Goal: Transaction & Acquisition: Purchase product/service

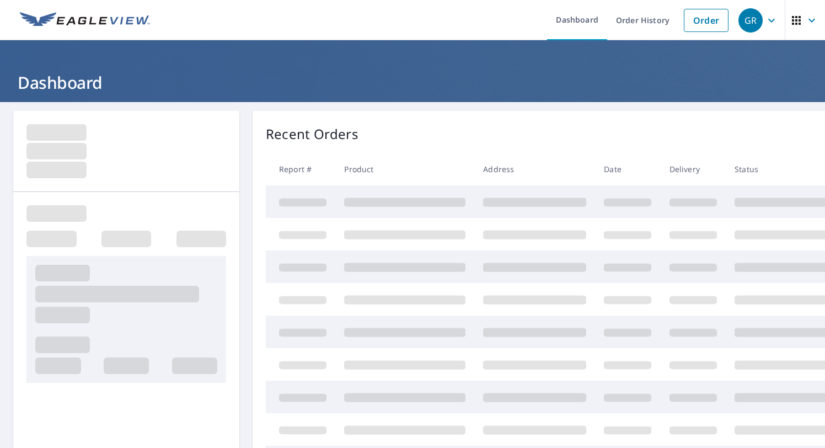
click at [656, 22] on link "Order History" at bounding box center [642, 20] width 71 height 40
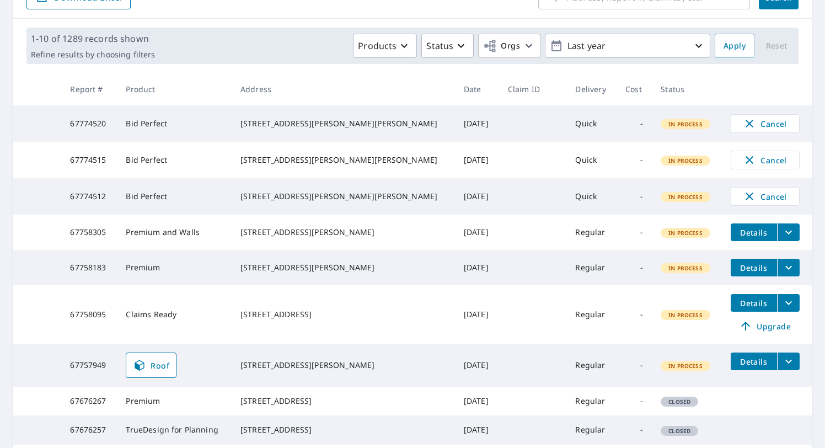
scroll to position [140, 0]
click at [743, 332] on span "Upgrade" at bounding box center [766, 325] width 56 height 13
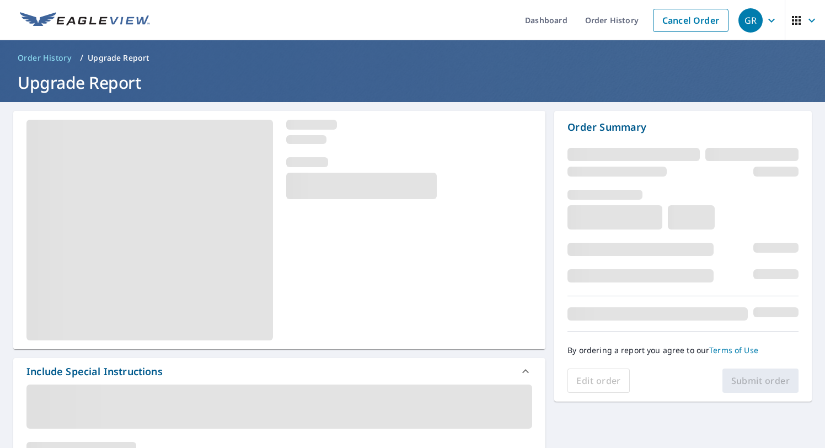
scroll to position [20, 0]
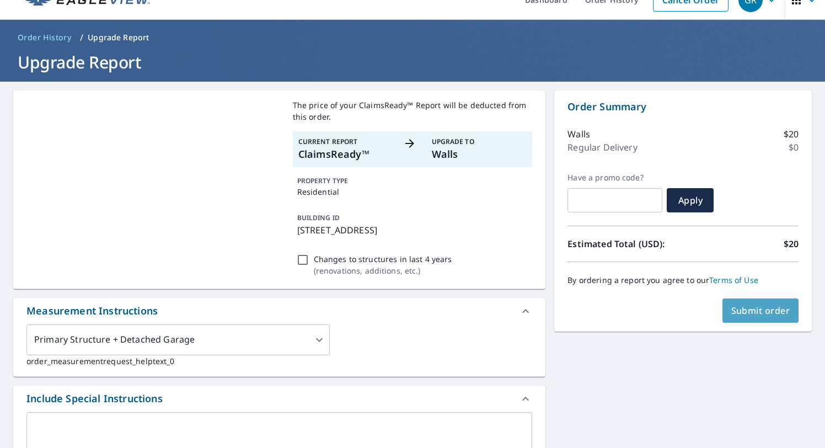
click at [753, 313] on span "Submit order" at bounding box center [761, 311] width 59 height 12
checkbox input "true"
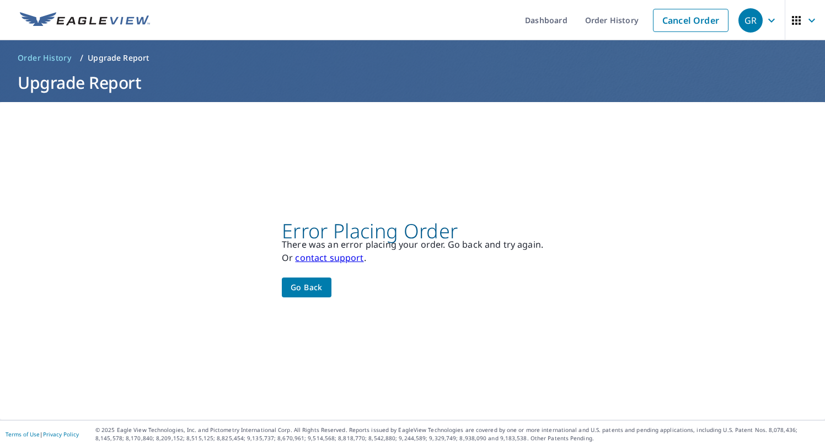
scroll to position [0, 0]
click at [322, 289] on span "Go back" at bounding box center [307, 288] width 32 height 14
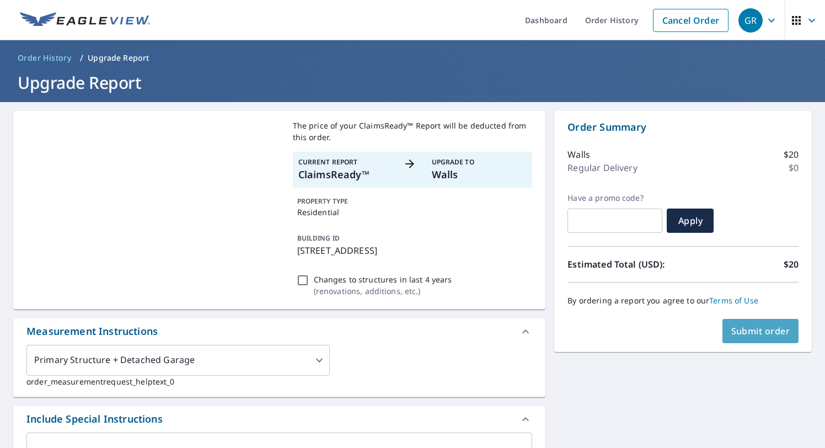
click at [742, 329] on span "Submit order" at bounding box center [761, 331] width 59 height 12
checkbox input "true"
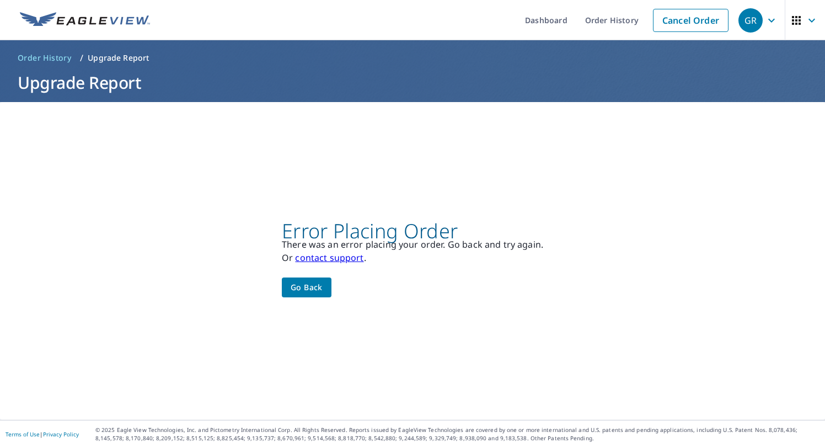
click at [310, 292] on span "Go back" at bounding box center [307, 288] width 32 height 14
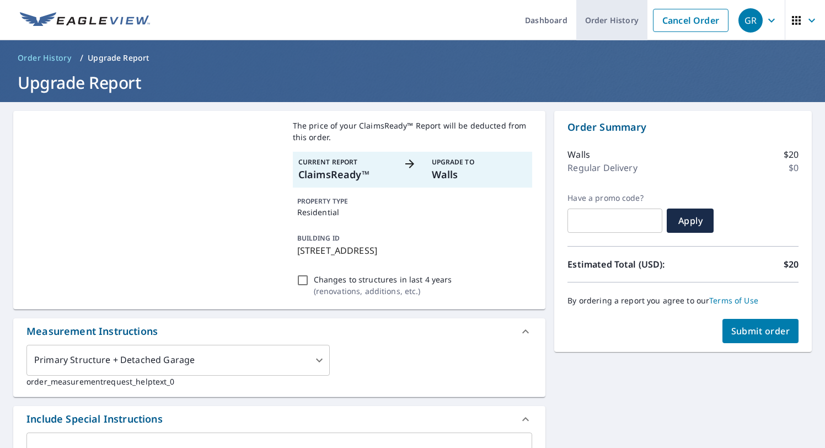
click at [619, 13] on link "Order History" at bounding box center [611, 20] width 71 height 40
checkbox input "true"
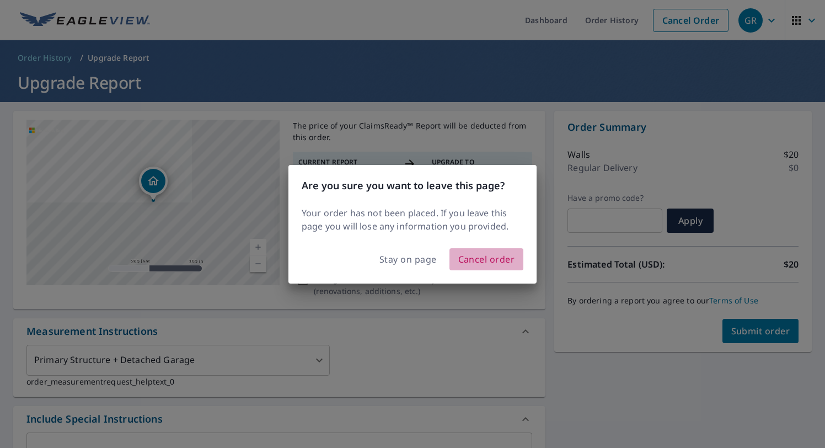
click at [485, 257] on span "Cancel order" at bounding box center [486, 259] width 57 height 15
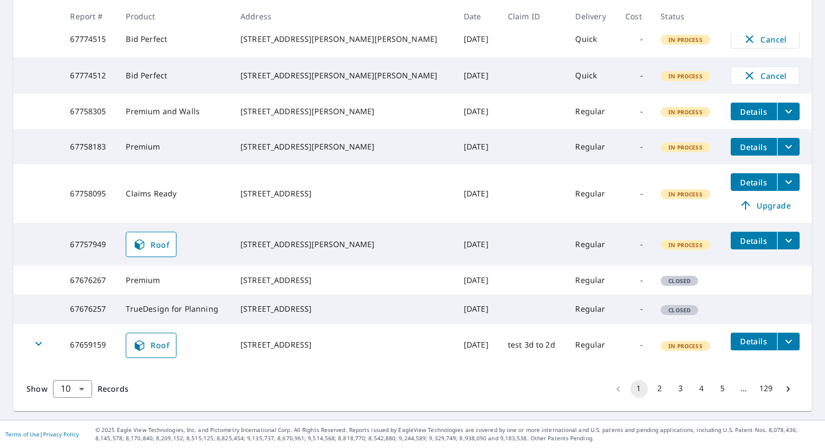
scroll to position [300, 0]
click at [73, 394] on body "GR GR Dashboard Order History Order GR Dashboard / Order History Order History …" at bounding box center [412, 224] width 825 height 448
click at [73, 431] on li "100" at bounding box center [71, 425] width 39 height 20
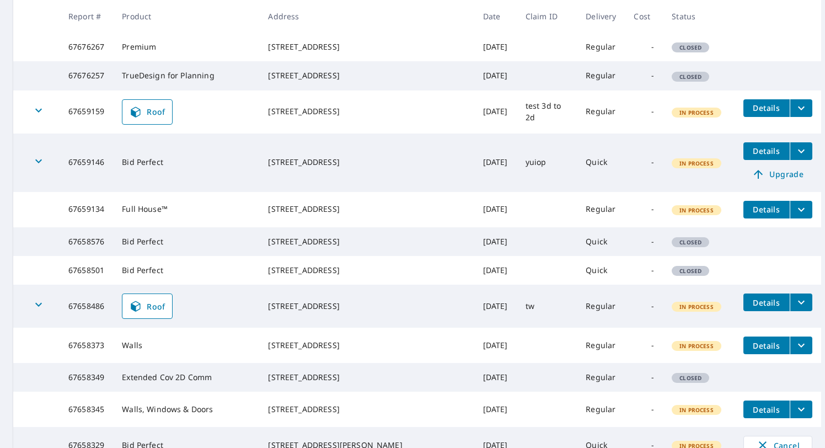
scroll to position [527, 0]
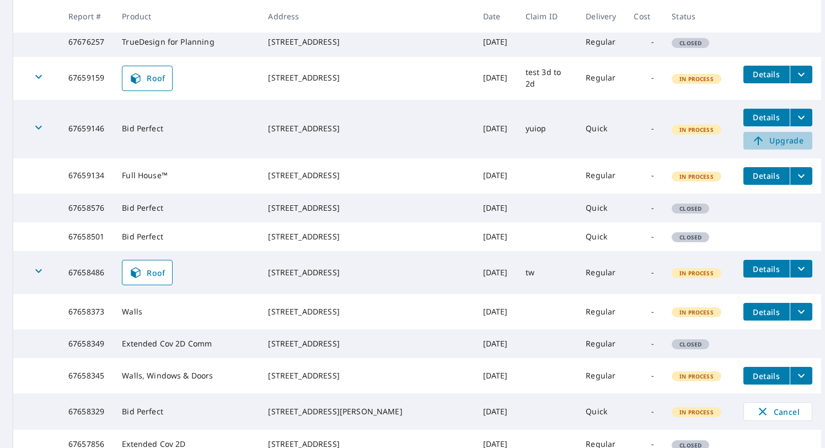
click at [758, 147] on span "Upgrade" at bounding box center [778, 140] width 56 height 13
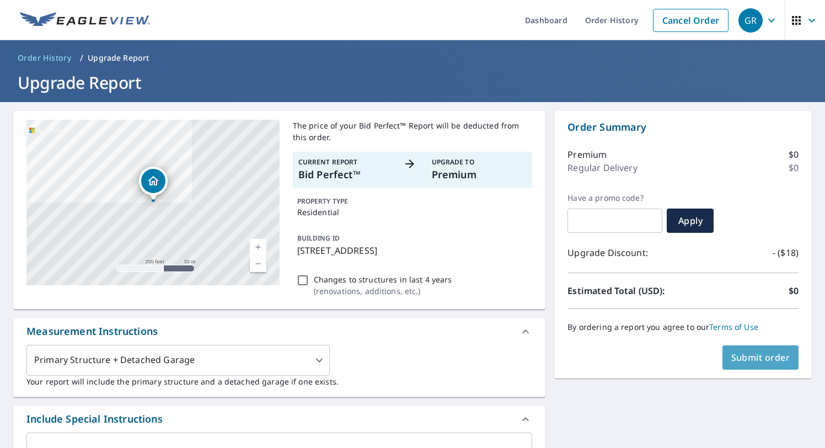
click at [762, 357] on span "Submit order" at bounding box center [761, 357] width 59 height 12
checkbox input "true"
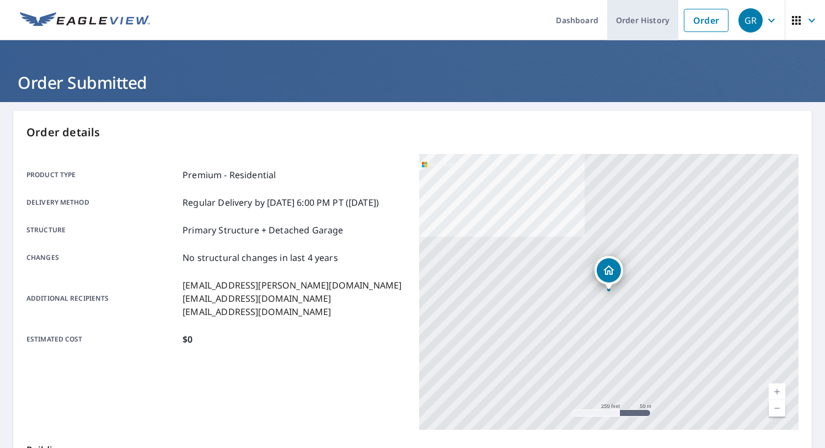
click at [647, 14] on link "Order History" at bounding box center [642, 20] width 71 height 40
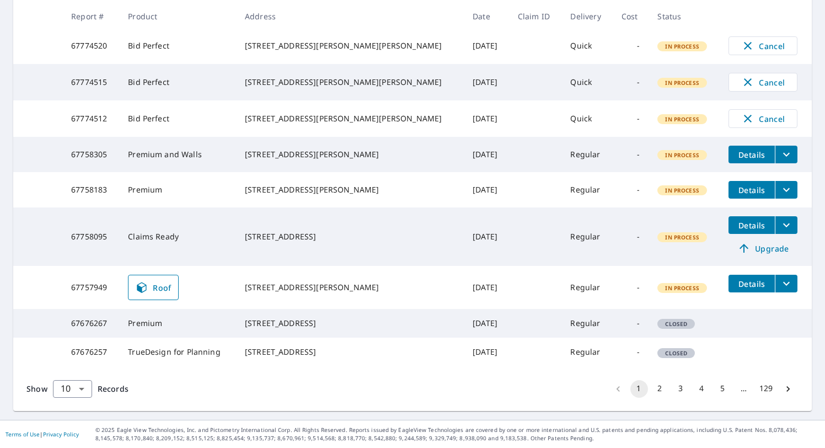
scroll to position [299, 0]
click at [78, 388] on body "GR GR Dashboard Order History Order GR Dashboard / Order History Order History …" at bounding box center [412, 224] width 825 height 448
click at [77, 425] on li "100" at bounding box center [71, 425] width 39 height 20
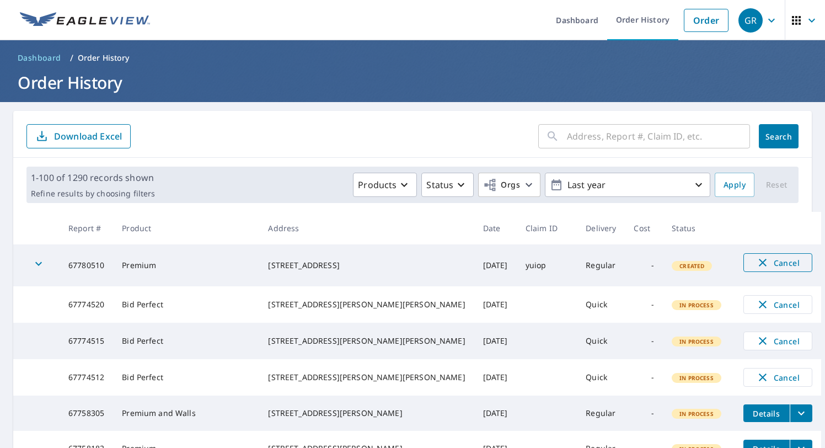
click at [774, 263] on span "Cancel" at bounding box center [778, 262] width 46 height 13
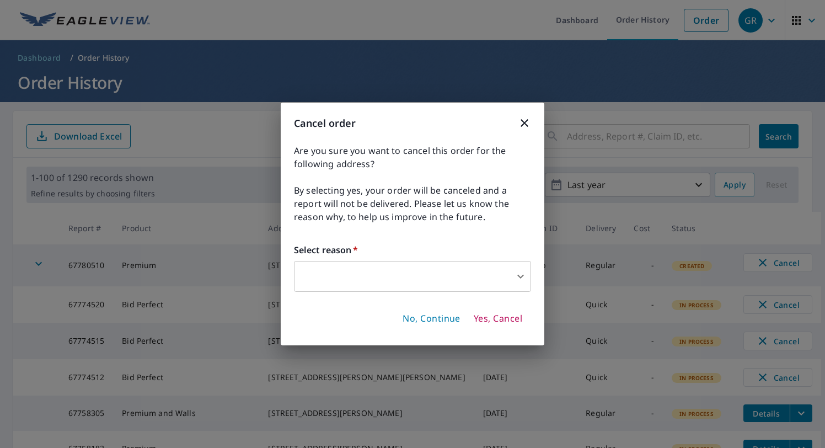
click at [452, 279] on body "GR GR Dashboard Order History Order GR Dashboard / Order History Order History …" at bounding box center [412, 224] width 825 height 448
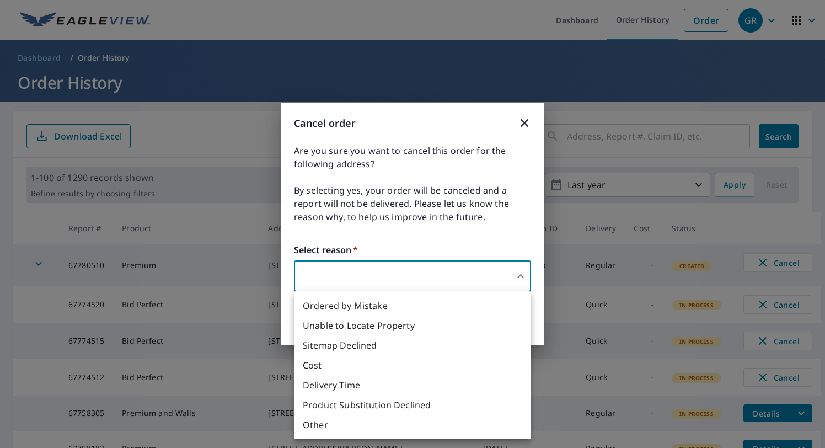
click at [420, 300] on li "Ordered by Mistake" at bounding box center [412, 306] width 237 height 20
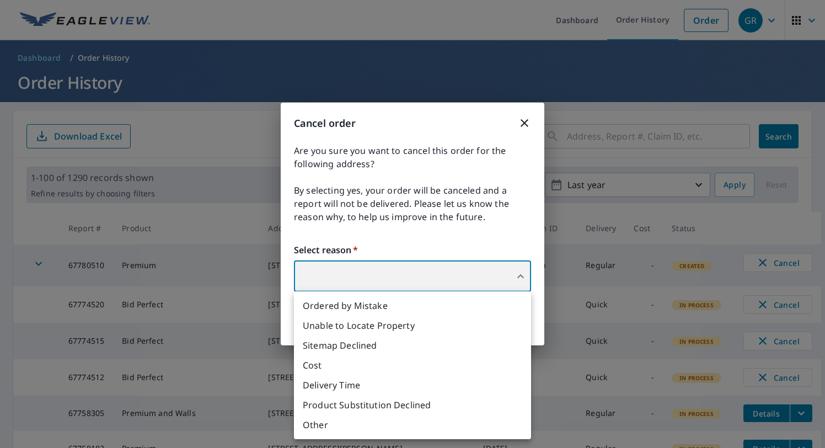
type input "30"
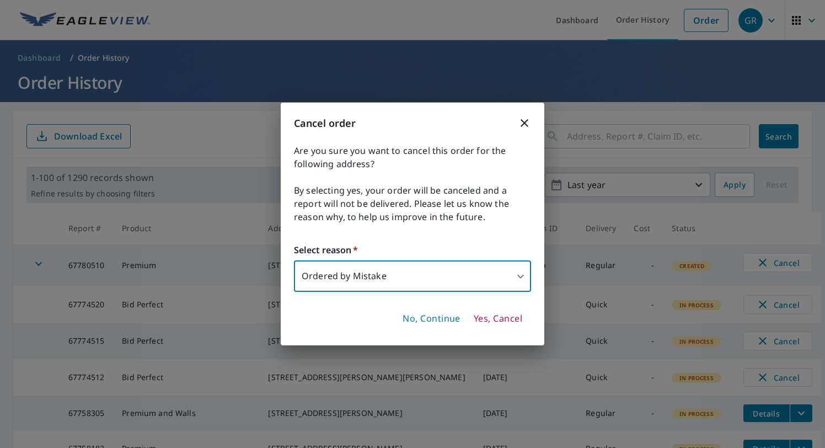
click at [499, 320] on span "Yes, Cancel" at bounding box center [498, 319] width 49 height 12
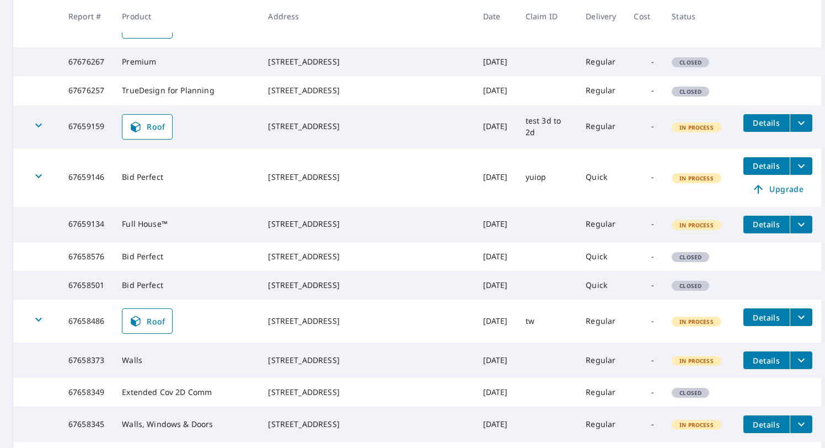
scroll to position [596, 0]
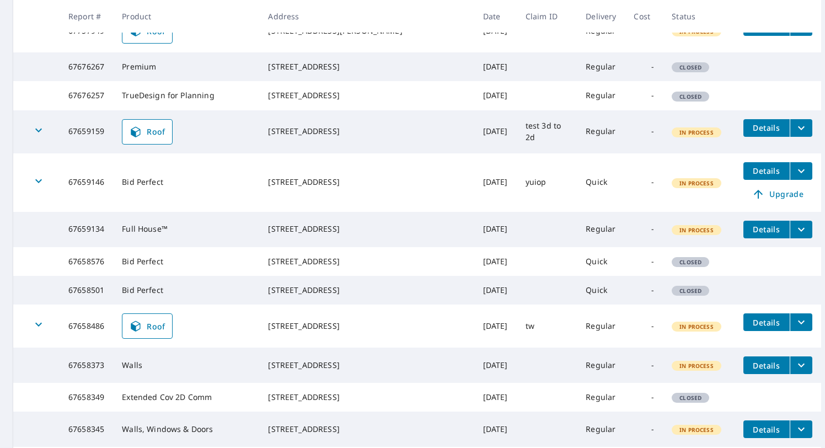
click at [94, 212] on td "67659146" at bounding box center [87, 182] width 54 height 58
copy td "67659146"
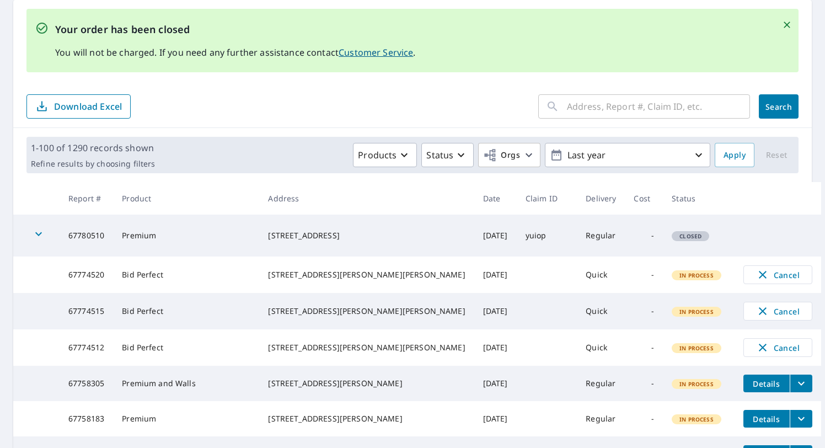
scroll to position [0, 0]
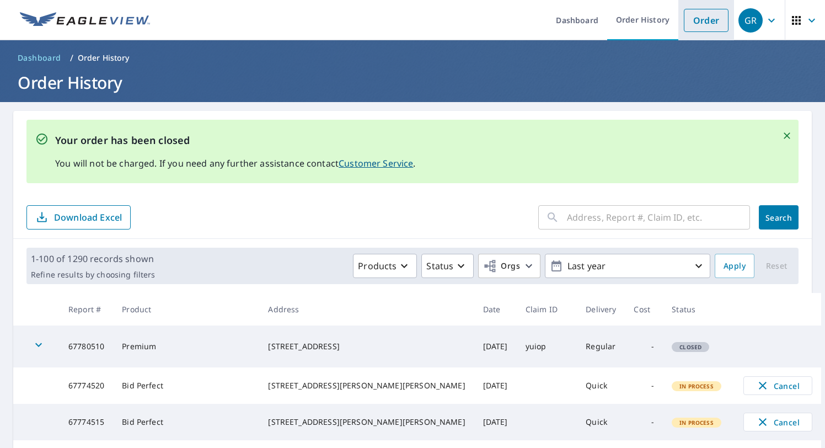
click at [706, 20] on link "Order" at bounding box center [706, 20] width 45 height 23
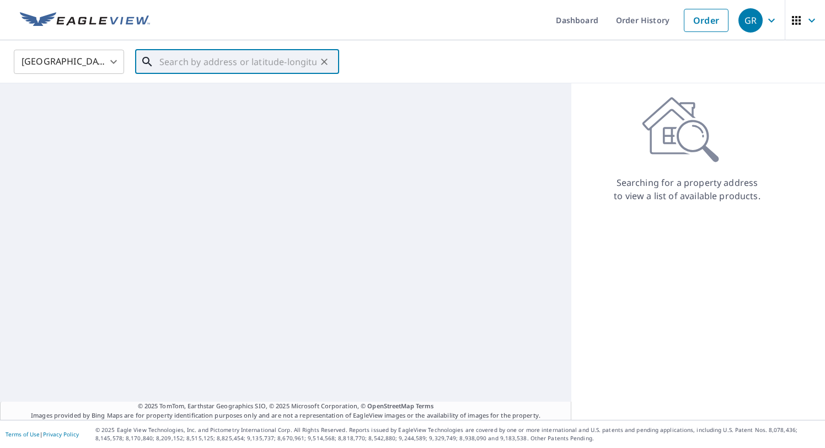
click at [258, 63] on input "text" at bounding box center [237, 61] width 157 height 31
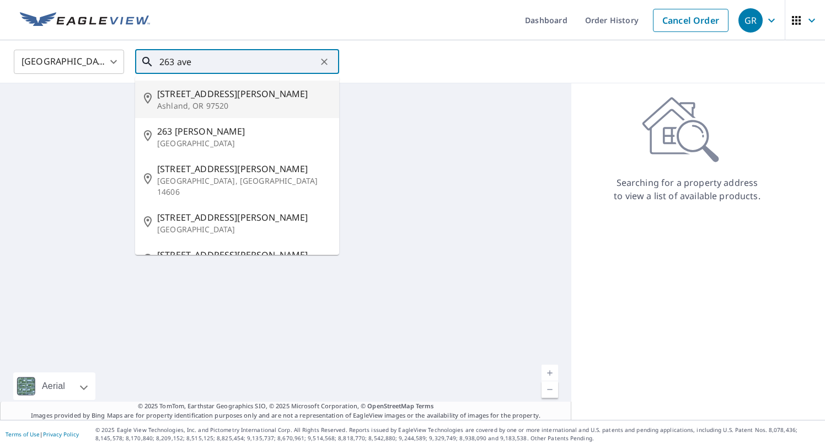
click at [253, 90] on span "[STREET_ADDRESS][PERSON_NAME]" at bounding box center [243, 93] width 173 height 13
type input "[STREET_ADDRESS][PERSON_NAME]"
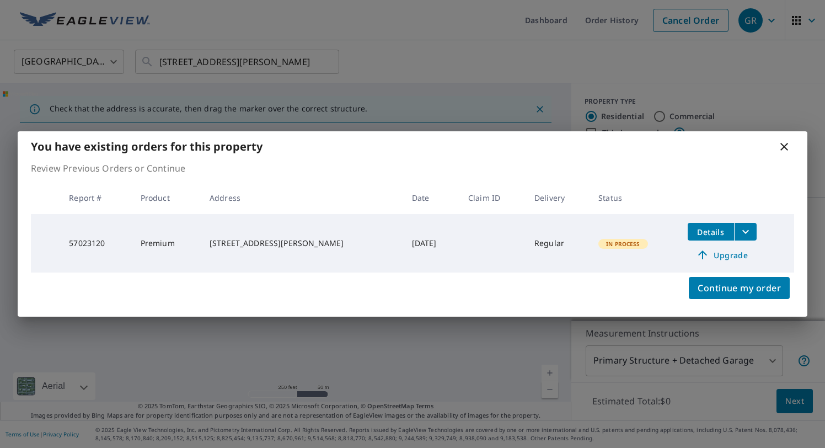
click at [788, 148] on icon at bounding box center [784, 146] width 13 height 13
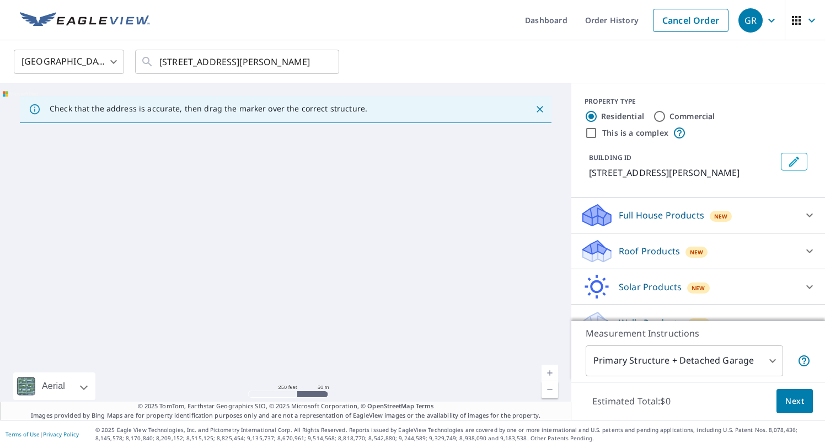
scroll to position [97, 0]
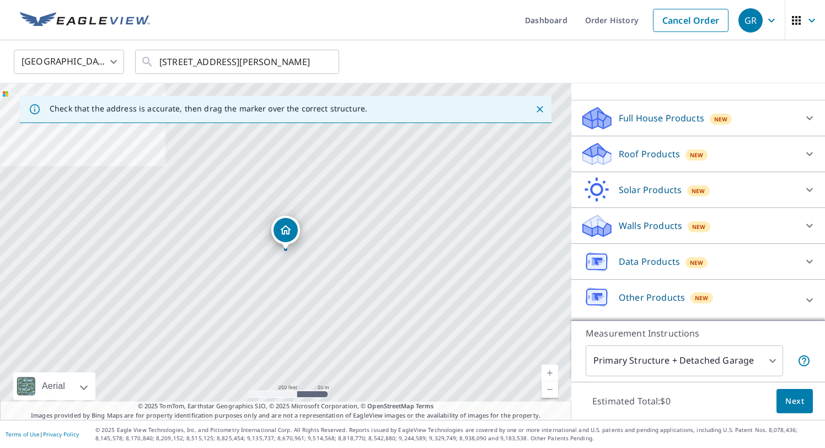
click at [665, 263] on p "Data Products" at bounding box center [649, 261] width 61 height 13
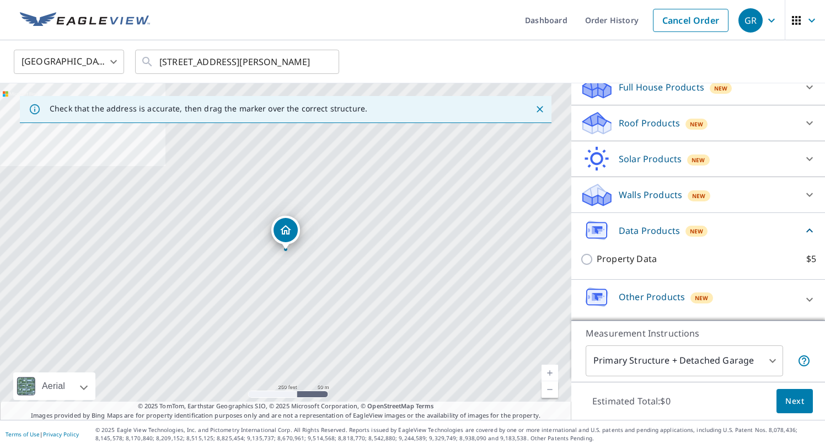
click at [630, 258] on p "Property Data" at bounding box center [627, 259] width 60 height 14
click at [597, 258] on input "Property Data $5" at bounding box center [588, 259] width 17 height 13
checkbox input "true"
type input "5"
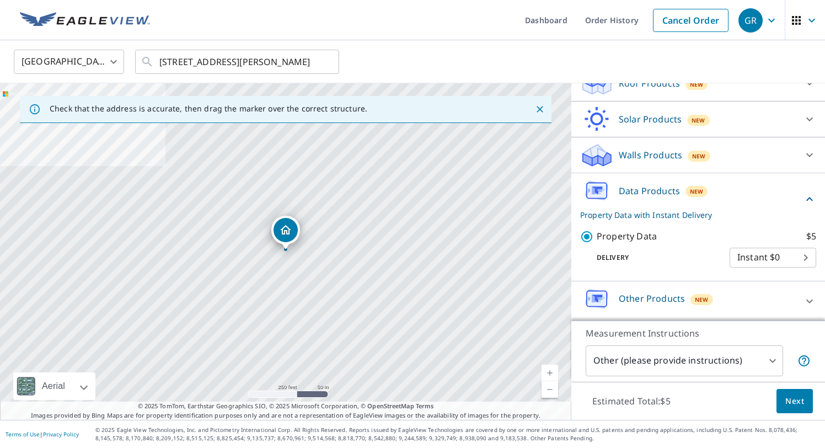
scroll to position [169, 0]
